Goal: Task Accomplishment & Management: Use online tool/utility

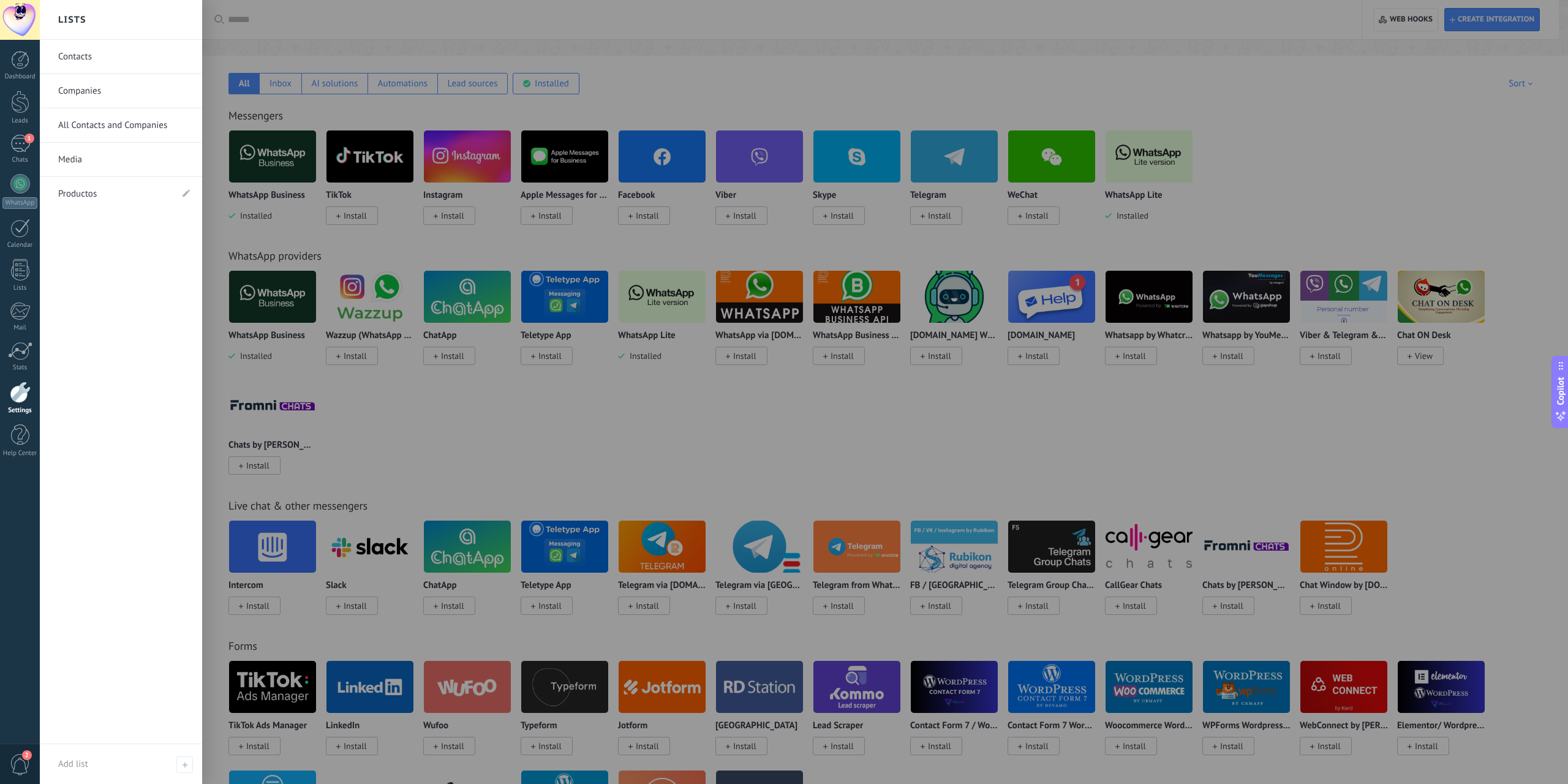
click at [24, 391] on div at bounding box center [20, 392] width 21 height 21
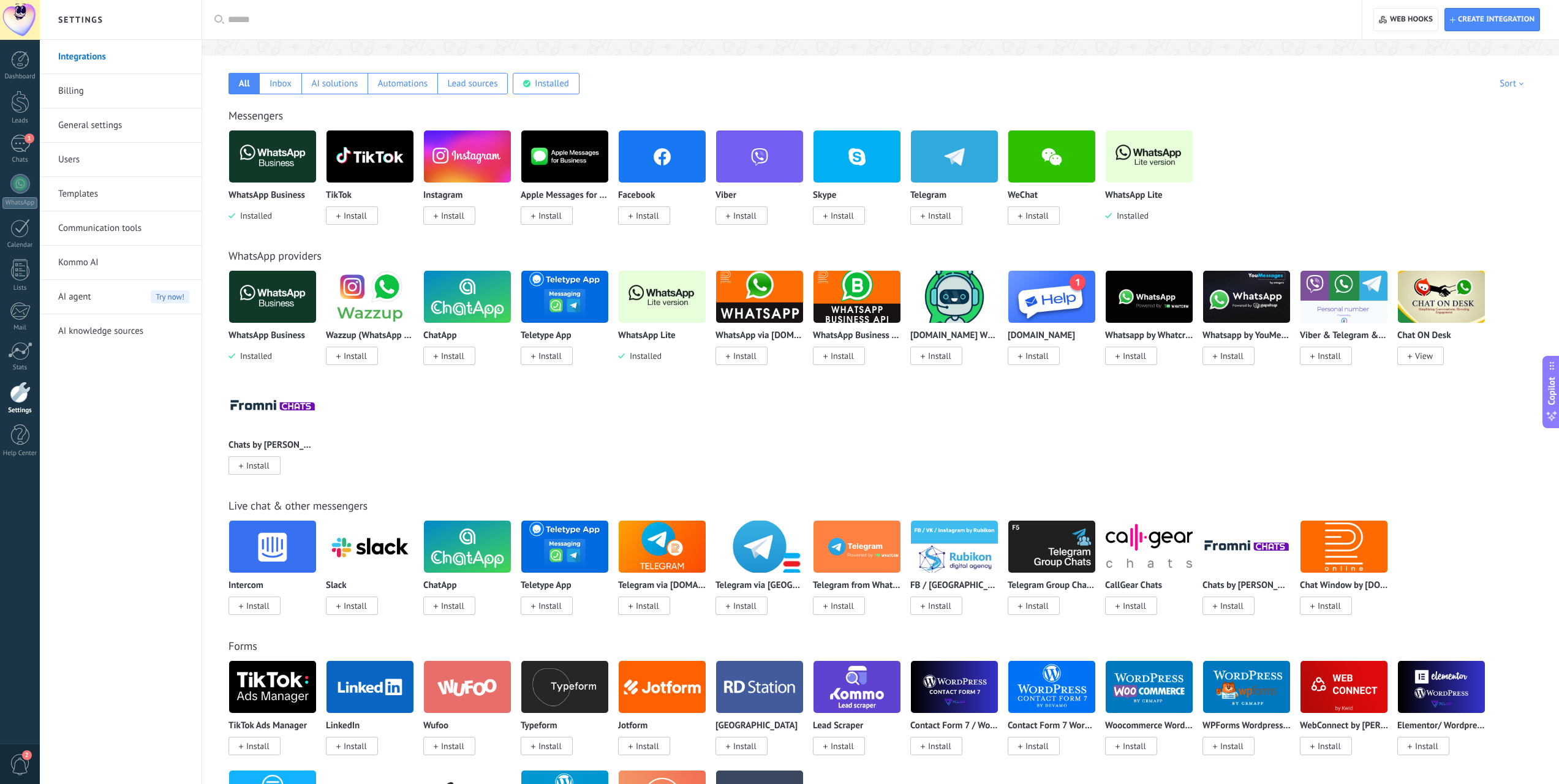
click at [1131, 152] on img at bounding box center [1149, 156] width 87 height 59
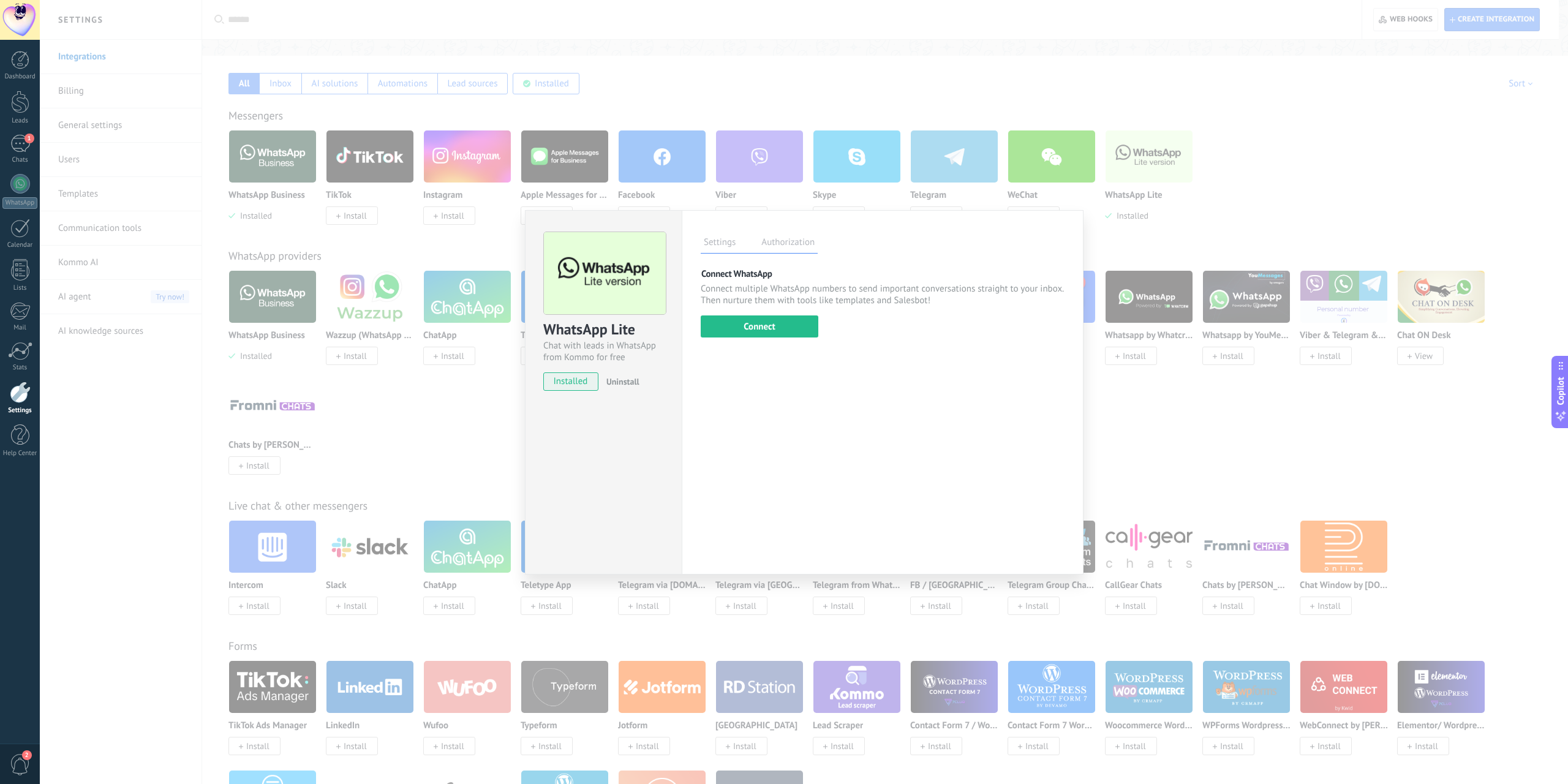
click at [774, 338] on div "Settings Authorization This tab logs the users who have granted integration acc…" at bounding box center [883, 392] width 402 height 364
click at [774, 326] on button "Connect" at bounding box center [759, 326] width 118 height 22
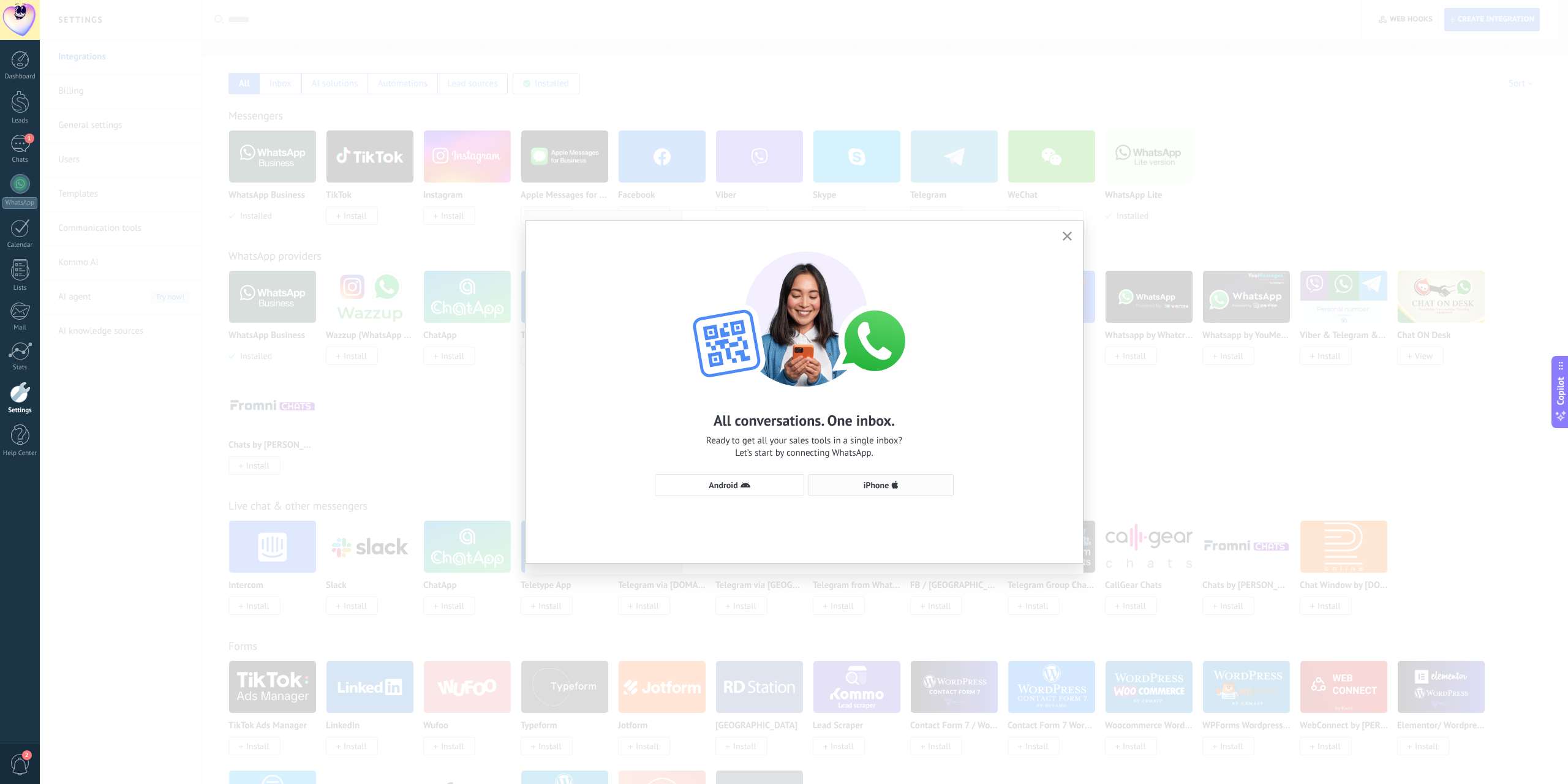
click at [901, 481] on span "iPhone" at bounding box center [881, 486] width 131 height 10
